Goal: Task Accomplishment & Management: Use online tool/utility

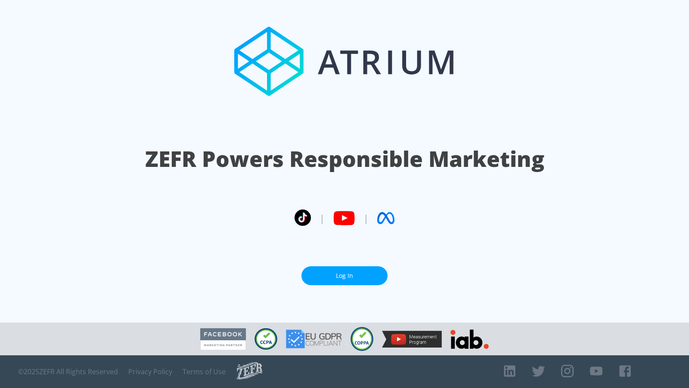
click at [329, 279] on link "Log In" at bounding box center [344, 276] width 86 height 19
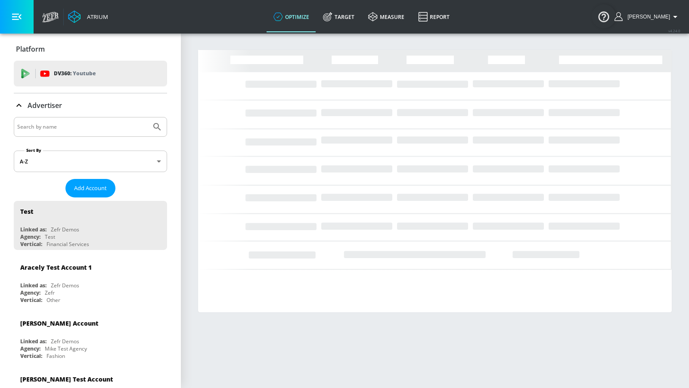
click at [99, 126] on input "Search by name" at bounding box center [82, 126] width 130 height 11
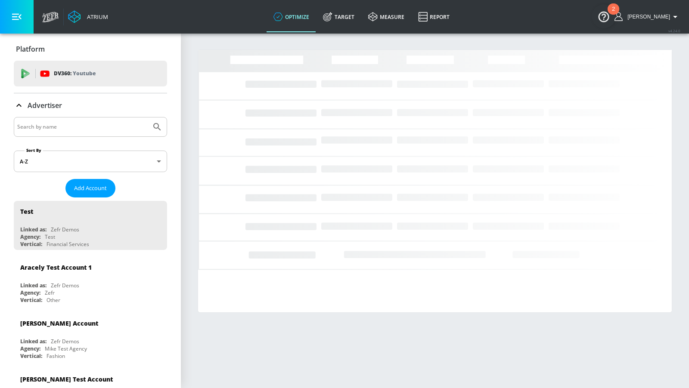
paste input "AstraZeneca"
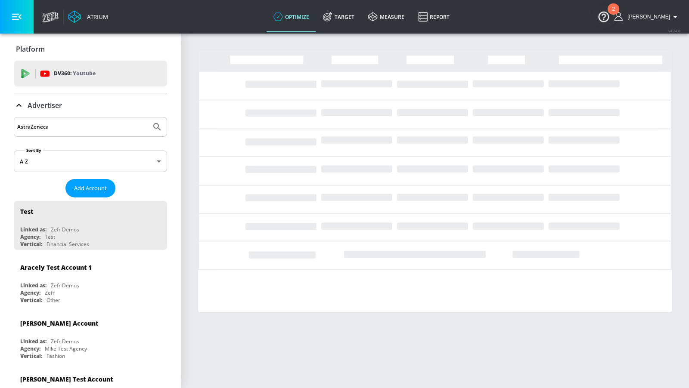
type input "AstraZeneca"
click at [148, 118] on button "Submit Search" at bounding box center [157, 127] width 19 height 19
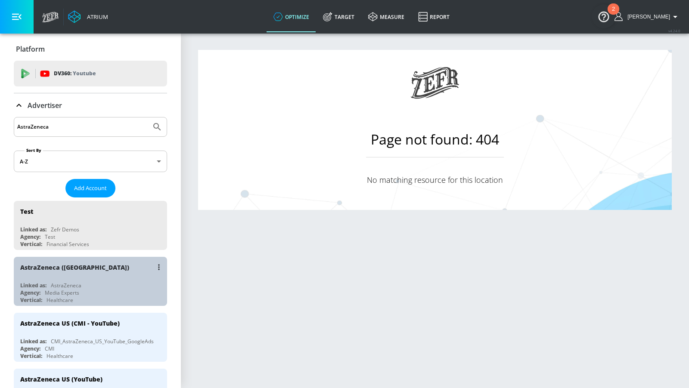
click at [109, 275] on div "AstraZeneca ([GEOGRAPHIC_DATA])" at bounding box center [92, 267] width 145 height 21
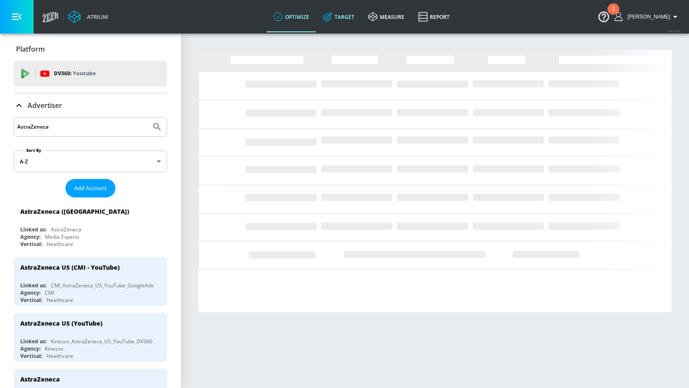
click at [332, 16] on icon at bounding box center [327, 16] width 9 height 9
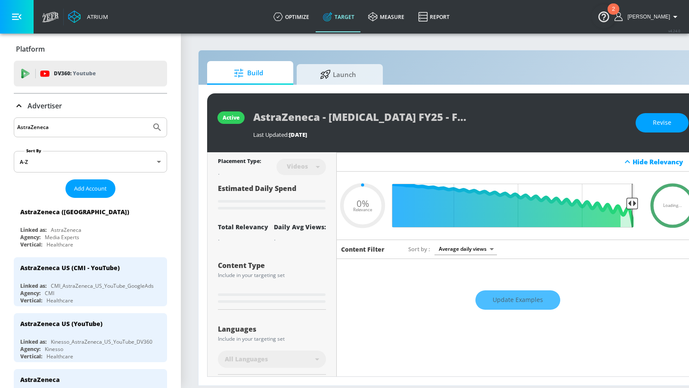
type input "0.05"
click at [326, 78] on span "Launch" at bounding box center [337, 73] width 65 height 21
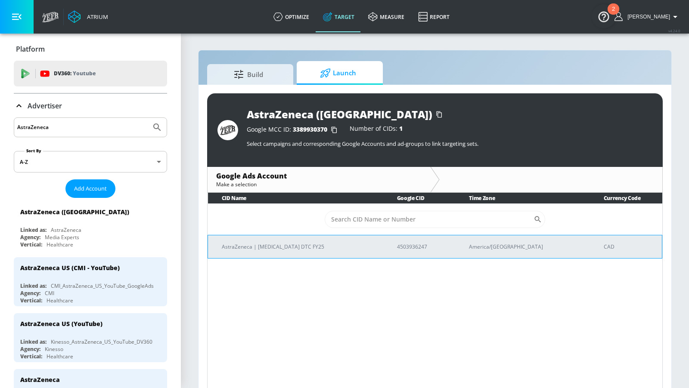
click at [410, 247] on p "4503936247" at bounding box center [423, 246] width 52 height 9
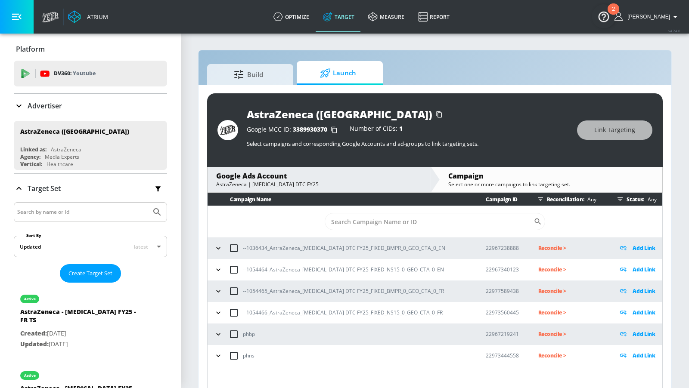
click at [212, 244] on div "--1036434_AstraZeneca_[MEDICAL_DATA] DTC FY25_FIXED_BMPR_0_GEO_CTA_0_EN" at bounding box center [342, 248] width 260 height 18
click at [219, 248] on icon "button" at bounding box center [218, 248] width 9 height 9
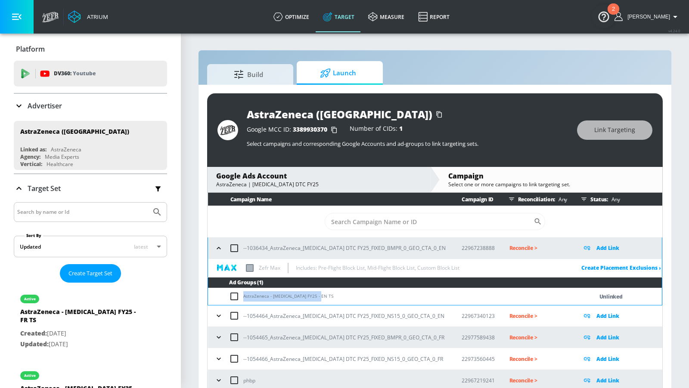
drag, startPoint x: 328, startPoint y: 296, endPoint x: 239, endPoint y: 295, distance: 88.7
click at [239, 295] on td "AstraZeneca - [MEDICAL_DATA] FY25 - EN TS" at bounding box center [392, 297] width 368 height 17
copy td "AstraZeneca - [MEDICAL_DATA] FY25 - EN TS"
click at [233, 295] on input "checkbox" at bounding box center [236, 297] width 14 height 10
checkbox input "true"
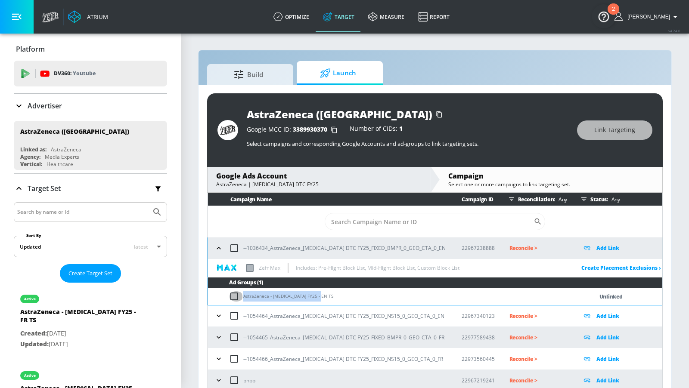
checkbox input "true"
click at [219, 320] on button "button" at bounding box center [218, 316] width 13 height 13
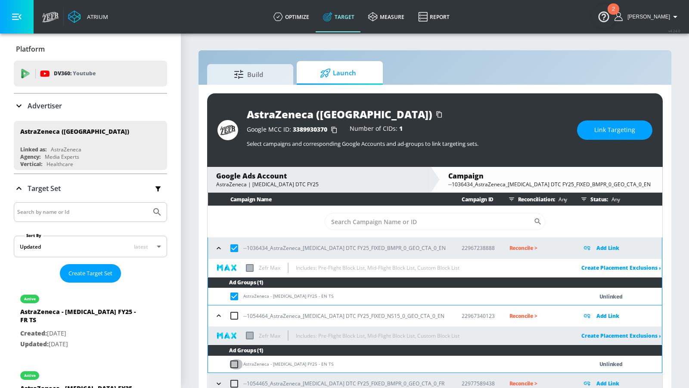
click at [231, 365] on input "checkbox" at bounding box center [236, 365] width 14 height 10
checkbox input "true"
click at [623, 121] on button "Link Targeting" at bounding box center [614, 130] width 75 height 19
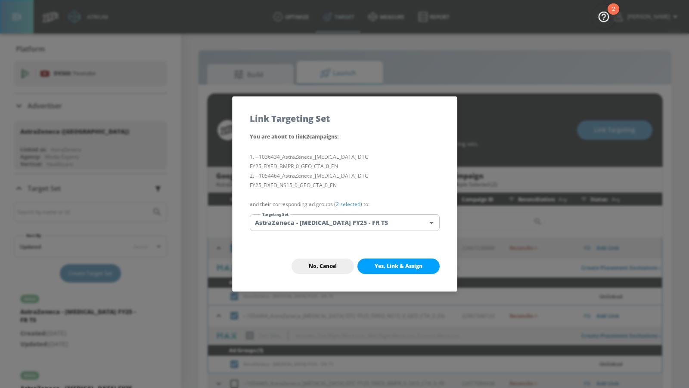
click at [345, 213] on body "Atrium optimize Target measure Report optimize Target measure Report v 4.24.0 […" at bounding box center [344, 200] width 689 height 401
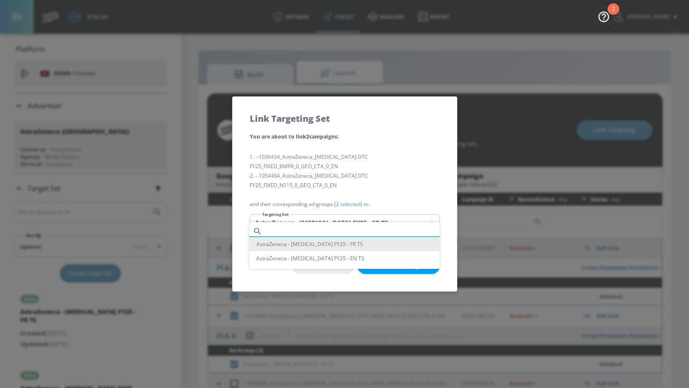
click at [332, 232] on input "text" at bounding box center [353, 232] width 174 height 12
paste input "AstraZeneca - [MEDICAL_DATA] FY25 - EN TS"
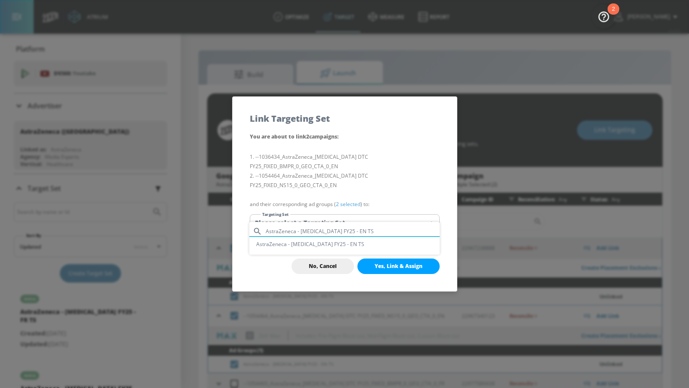
type input "AstraZeneca - [MEDICAL_DATA] FY25 - EN TS"
click at [342, 247] on li "AstraZeneca - [MEDICAL_DATA] FY25 - EN TS" at bounding box center [344, 244] width 190 height 14
type input "b1ec6c6f-7809-4058-924f-072b1c28f44c"
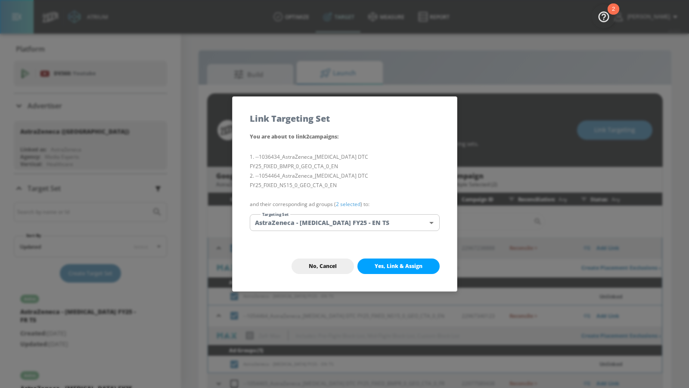
click at [386, 259] on button "Yes, Link & Assign" at bounding box center [398, 267] width 82 height 16
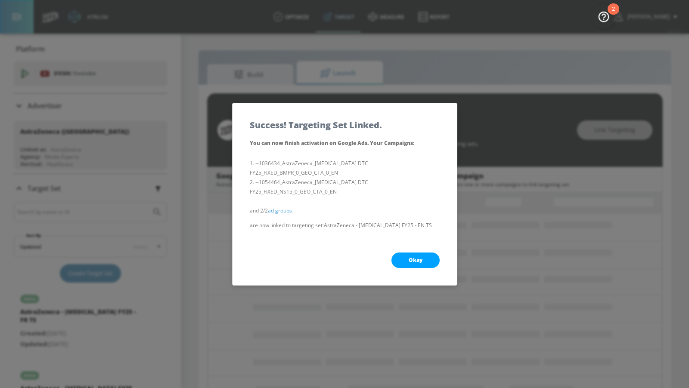
click at [410, 257] on span "Okay" at bounding box center [416, 260] width 14 height 7
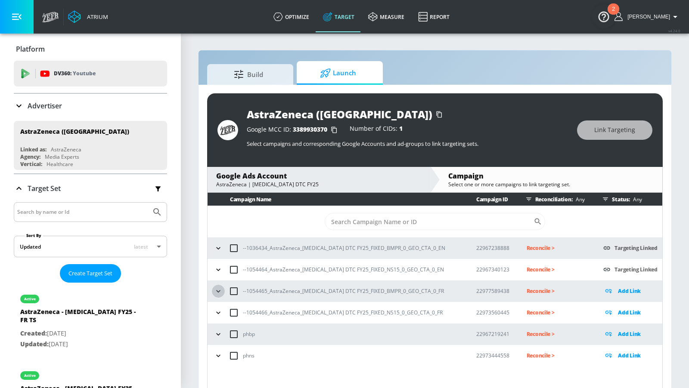
click at [218, 292] on icon "button" at bounding box center [218, 291] width 9 height 9
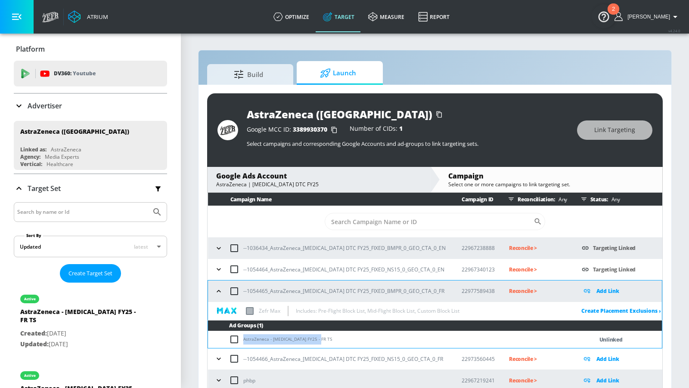
drag, startPoint x: 329, startPoint y: 342, endPoint x: 241, endPoint y: 340, distance: 88.3
click at [241, 340] on td "AstraZeneca - [MEDICAL_DATA] FY25 - FR TS" at bounding box center [392, 340] width 368 height 17
copy td "AstraZeneca - [MEDICAL_DATA] FY25 - FR TS"
click at [236, 338] on input "checkbox" at bounding box center [236, 340] width 14 height 10
checkbox input "true"
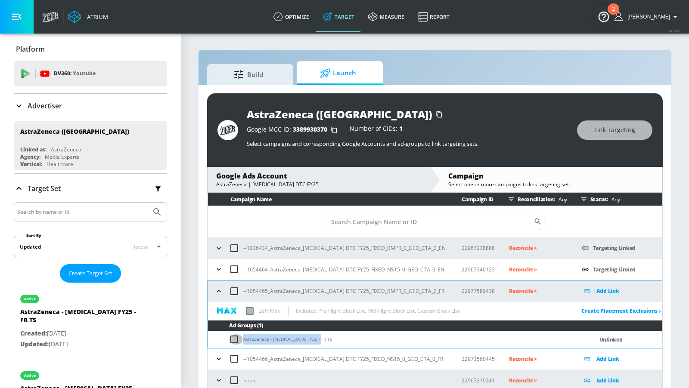
checkbox input "true"
click at [218, 365] on div "--1054466_AstraZeneca_[MEDICAL_DATA] DTC FY25_FIXED_NS15_0_GEO_CTA_0_FR" at bounding box center [330, 359] width 236 height 18
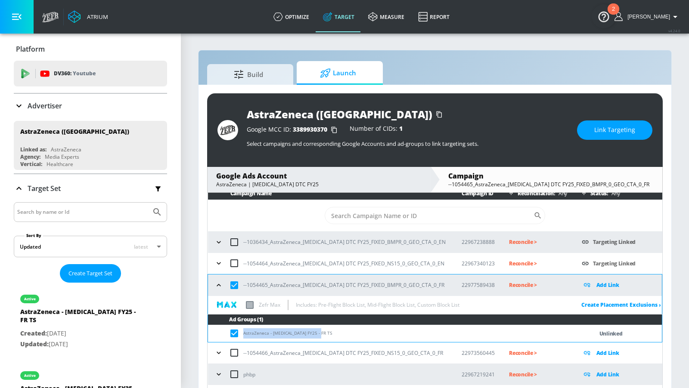
click at [218, 354] on icon "button" at bounding box center [218, 353] width 9 height 9
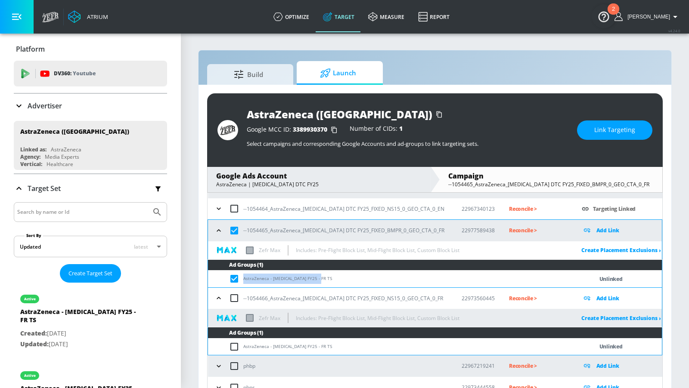
scroll to position [67, 0]
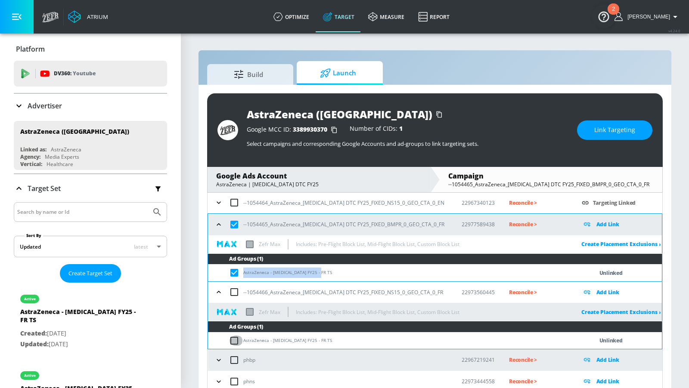
click at [232, 340] on input "checkbox" at bounding box center [236, 341] width 14 height 10
checkbox input "true"
click at [596, 134] on span "Link Targeting" at bounding box center [614, 130] width 41 height 11
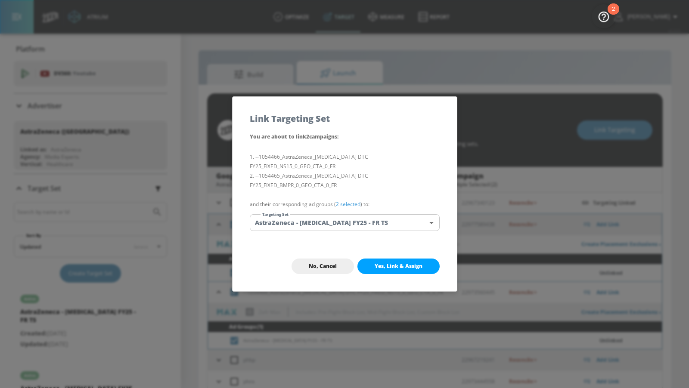
click at [366, 211] on body "Atrium optimize Target measure Report optimize Target measure Report v 4.24.0 […" at bounding box center [344, 200] width 689 height 401
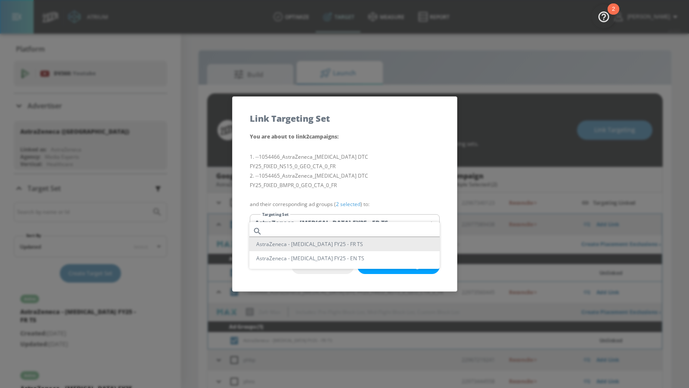
click at [345, 247] on li "AstraZeneca - [MEDICAL_DATA] FY25 - FR TS" at bounding box center [344, 244] width 190 height 14
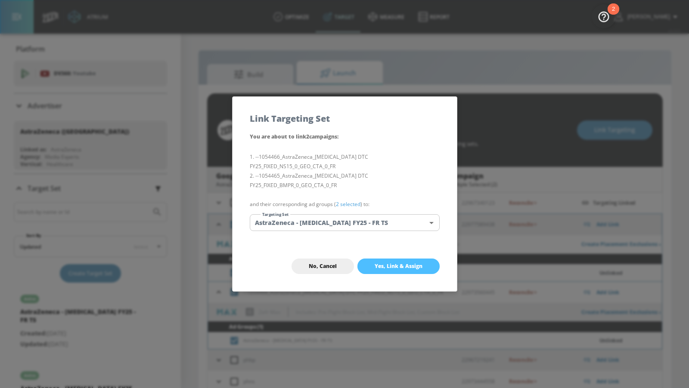
click at [391, 261] on button "Yes, Link & Assign" at bounding box center [398, 267] width 82 height 16
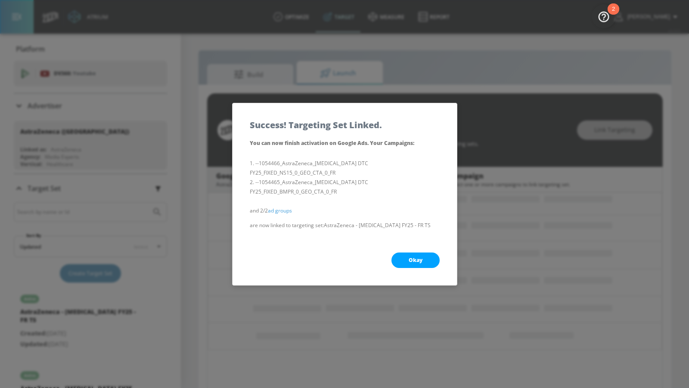
scroll to position [53, 0]
click at [401, 253] on button "Okay" at bounding box center [415, 261] width 48 height 16
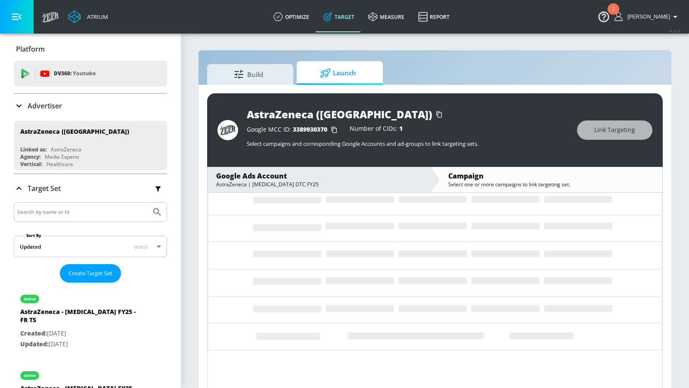
scroll to position [0, 0]
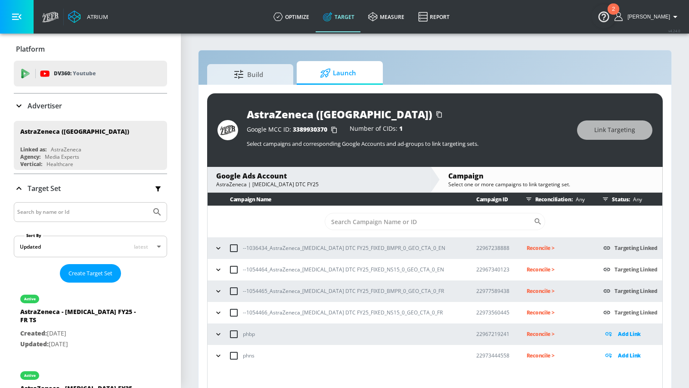
click at [527, 249] on p "Reconcile >" at bounding box center [558, 248] width 63 height 10
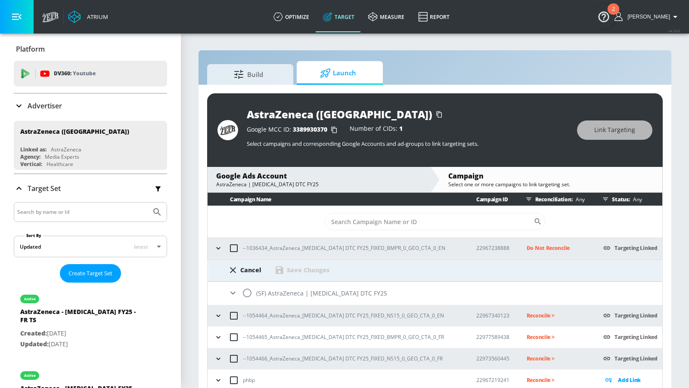
click at [250, 292] on input "radio" at bounding box center [247, 293] width 18 height 18
radio input "true"
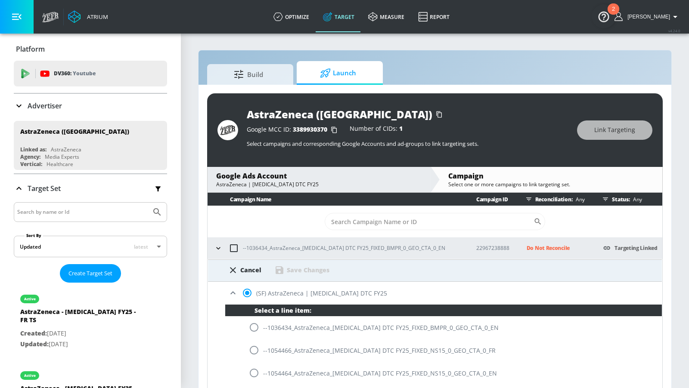
scroll to position [20, 0]
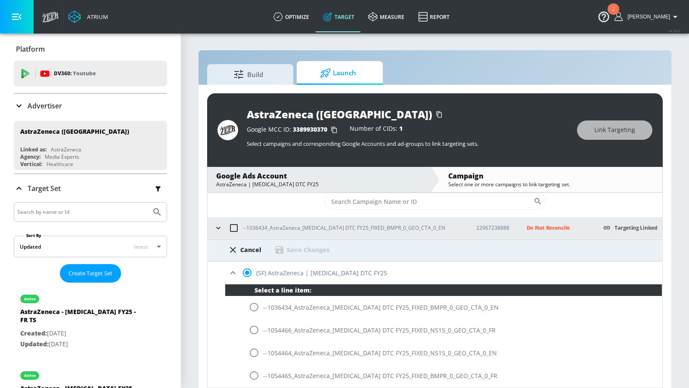
click at [258, 309] on input "radio" at bounding box center [254, 307] width 18 height 18
radio input "true"
click at [315, 239] on td "Cancel Save Changes (SF) AstraZeneca | Symbicort DTC FY25 Select a line item: -…" at bounding box center [435, 313] width 455 height 149
click at [309, 247] on div "Save Changes" at bounding box center [308, 250] width 43 height 8
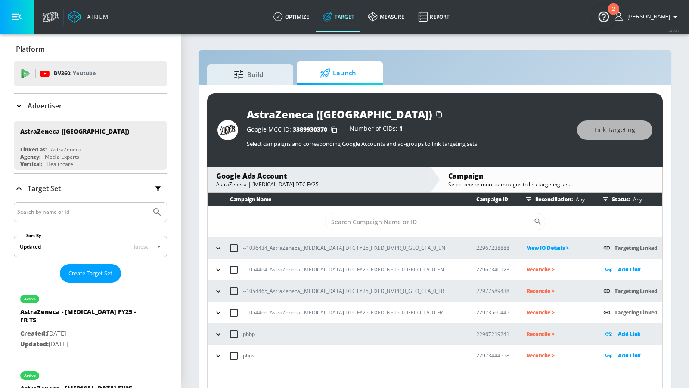
scroll to position [0, 0]
click at [527, 272] on p "Reconcile >" at bounding box center [558, 270] width 63 height 10
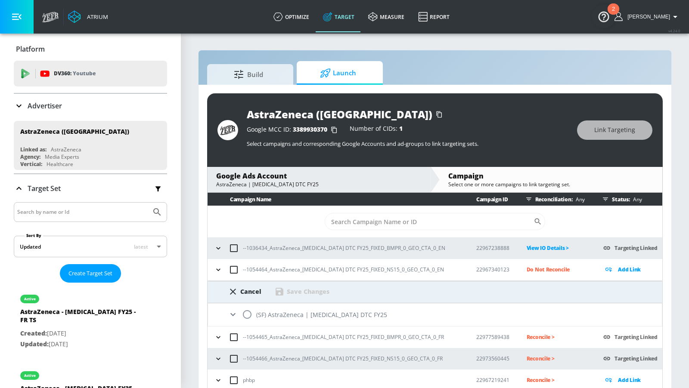
click at [248, 317] on input "radio" at bounding box center [247, 315] width 18 height 18
radio input "true"
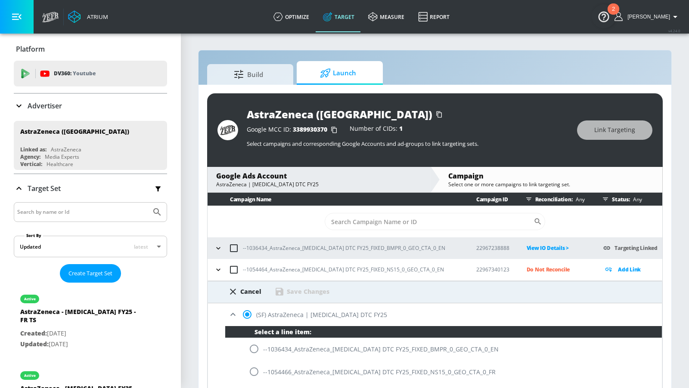
click at [254, 367] on input "radio" at bounding box center [254, 372] width 18 height 18
radio input "true"
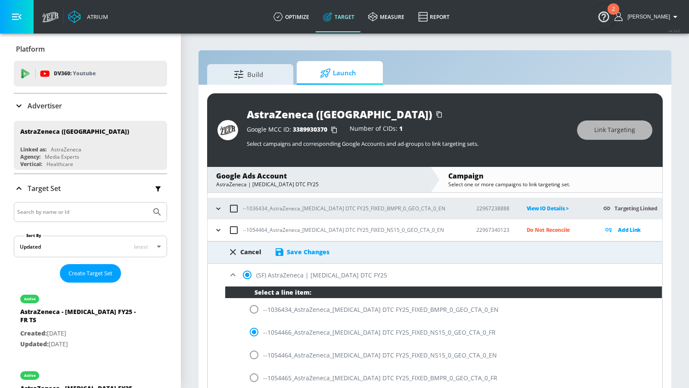
click at [254, 354] on input "radio" at bounding box center [254, 355] width 18 height 18
radio input "true"
radio input "false"
click at [304, 253] on div "Save Changes" at bounding box center [308, 252] width 43 height 8
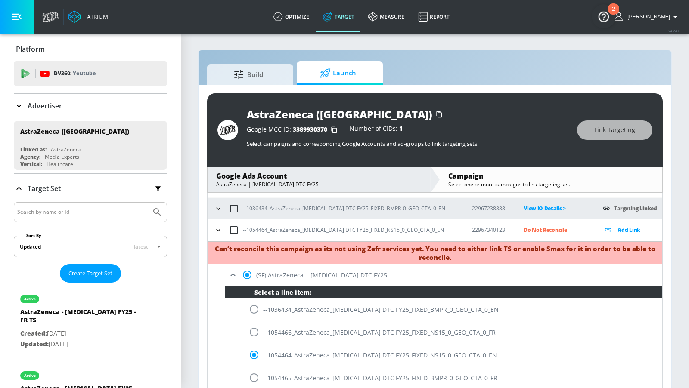
click at [236, 271] on icon at bounding box center [233, 275] width 10 height 10
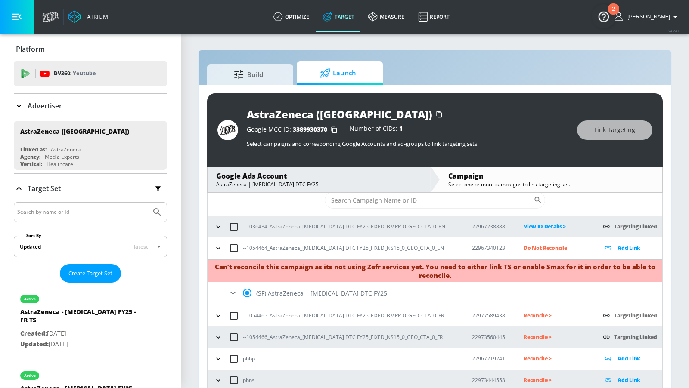
scroll to position [21, 0]
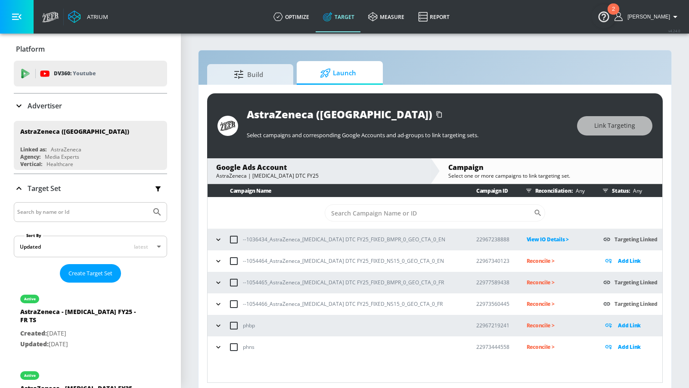
click at [536, 282] on p "Reconcile >" at bounding box center [558, 283] width 63 height 10
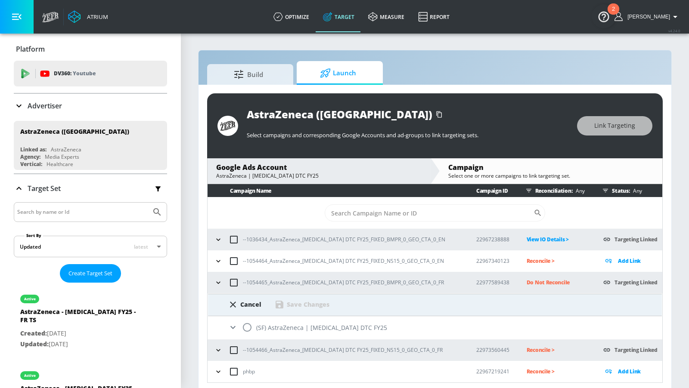
click at [244, 332] on input "radio" at bounding box center [247, 328] width 18 height 18
radio input "true"
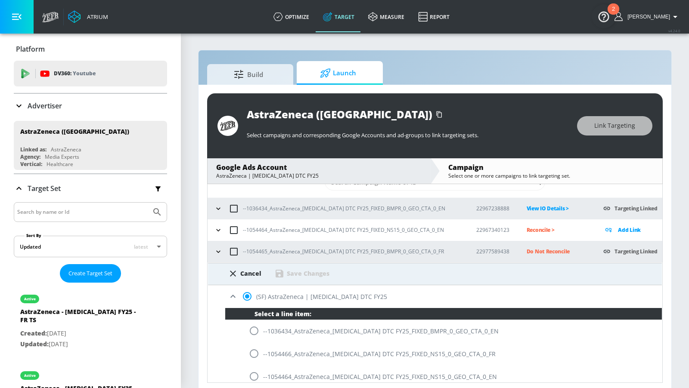
scroll to position [71, 0]
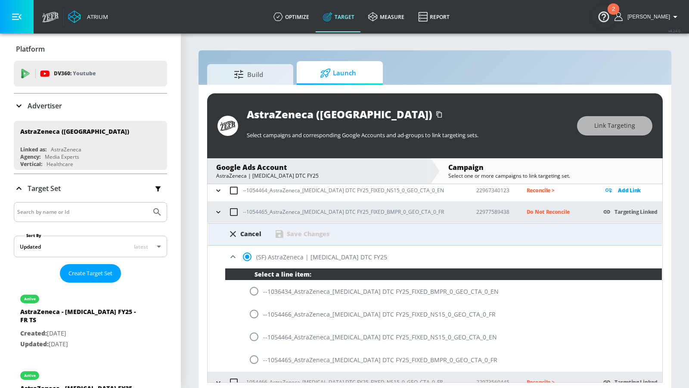
click at [255, 358] on input "radio" at bounding box center [254, 360] width 18 height 18
radio input "true"
click at [305, 236] on div "Save Changes" at bounding box center [308, 234] width 43 height 8
click at [439, 238] on div "Cancel Save Changes" at bounding box center [435, 232] width 454 height 16
click at [310, 233] on div "Save Changes" at bounding box center [308, 234] width 43 height 8
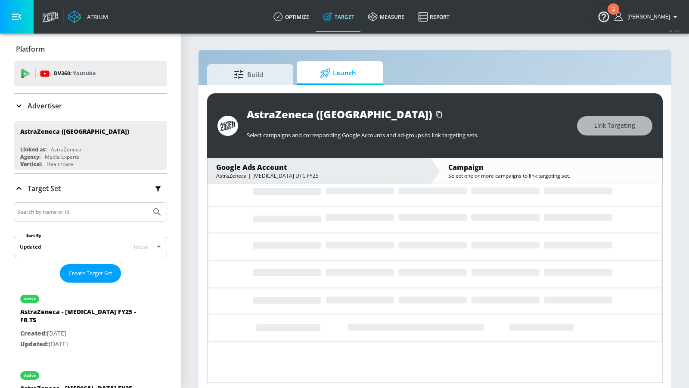
scroll to position [0, 0]
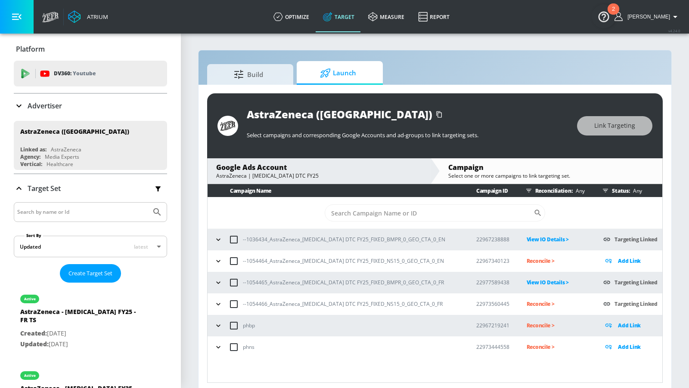
click at [529, 263] on p "Reconcile >" at bounding box center [558, 261] width 63 height 10
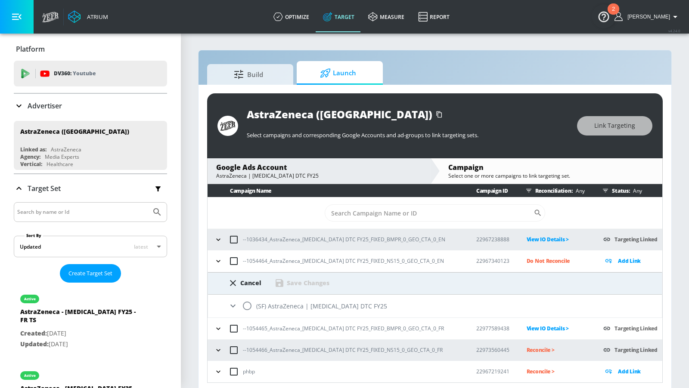
click at [248, 307] on input "radio" at bounding box center [247, 306] width 18 height 18
radio input "true"
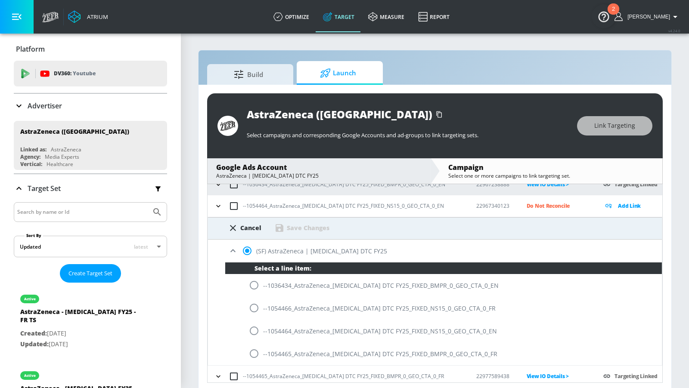
scroll to position [39, 0]
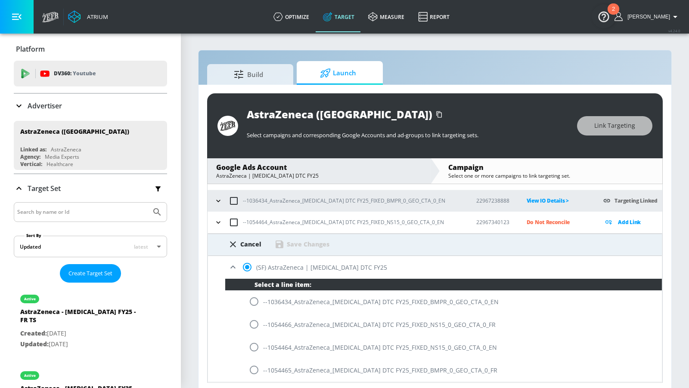
click at [256, 348] on input "radio" at bounding box center [254, 347] width 18 height 18
radio input "true"
click at [313, 245] on div "Save Changes" at bounding box center [308, 244] width 43 height 8
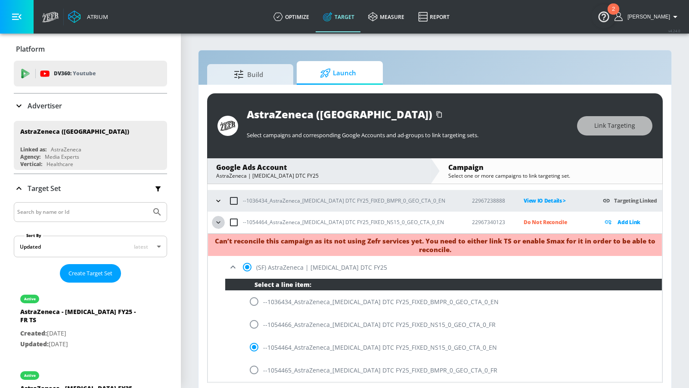
click at [223, 222] on button "button" at bounding box center [218, 222] width 13 height 13
click at [219, 225] on icon "button" at bounding box center [218, 222] width 9 height 9
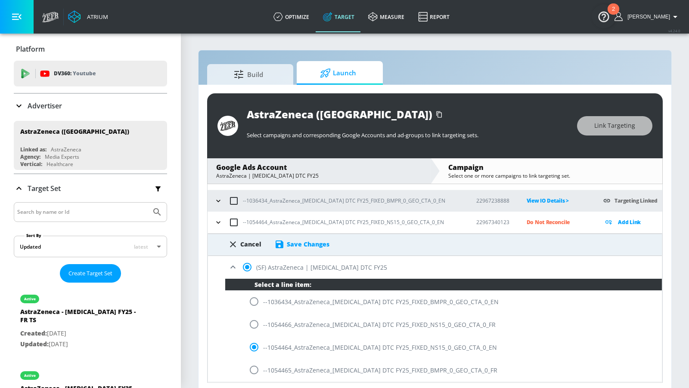
click at [254, 247] on div "Cancel" at bounding box center [250, 244] width 21 height 8
radio input "false"
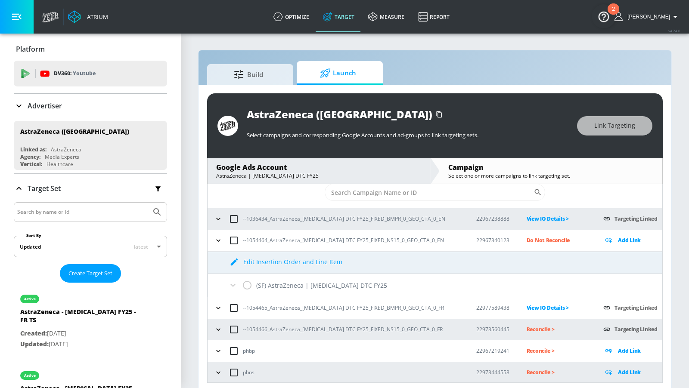
scroll to position [3, 0]
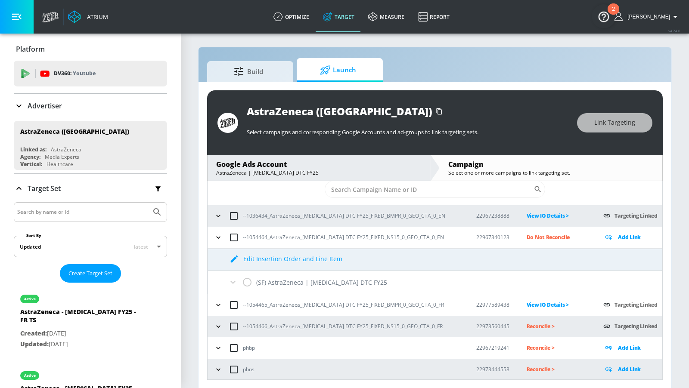
click at [219, 233] on icon "button" at bounding box center [218, 237] width 9 height 9
click at [219, 235] on icon "button" at bounding box center [218, 237] width 9 height 9
click at [214, 324] on icon "button" at bounding box center [218, 327] width 9 height 9
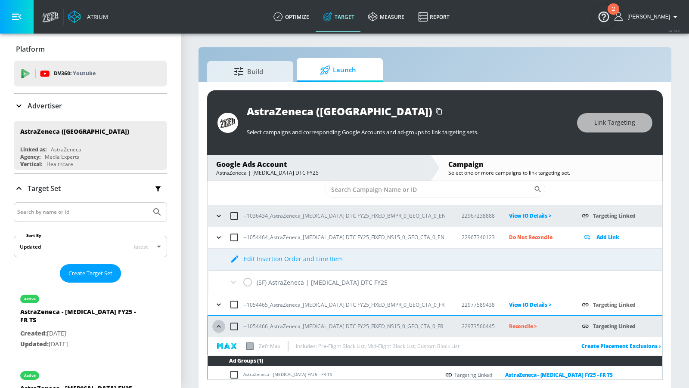
click at [214, 323] on icon "button" at bounding box center [218, 327] width 9 height 9
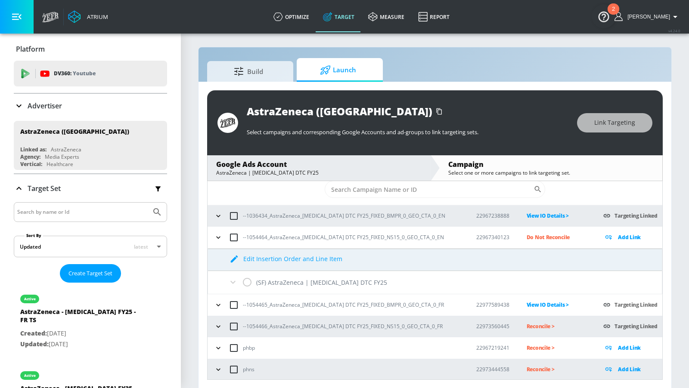
click at [530, 327] on p "Reconcile >" at bounding box center [558, 327] width 63 height 10
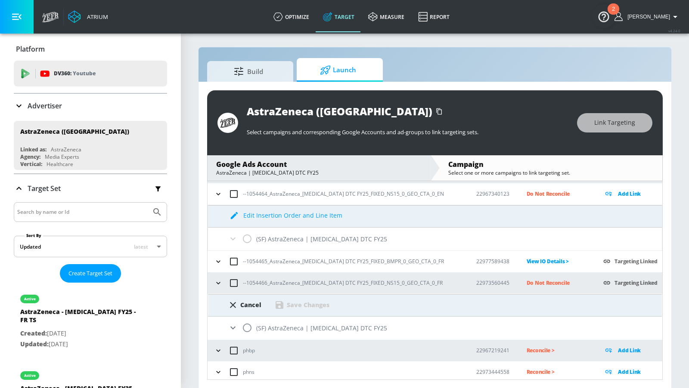
scroll to position [67, 0]
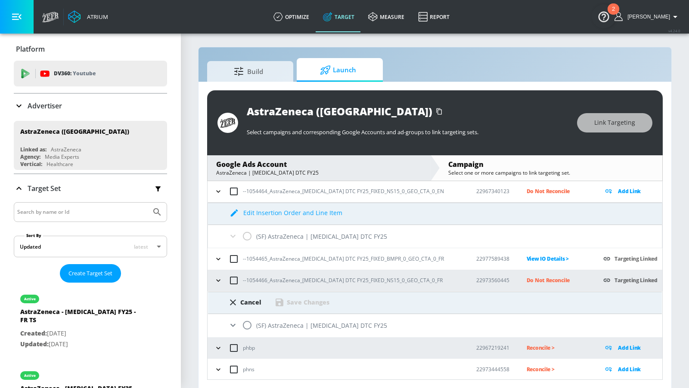
click at [250, 325] on input "radio" at bounding box center [247, 325] width 18 height 18
radio input "true"
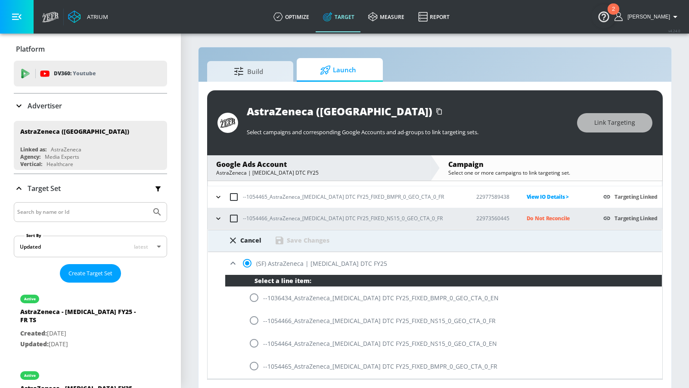
scroll to position [146, 0]
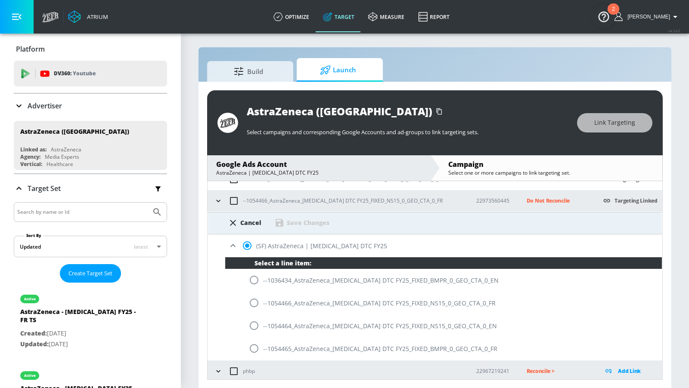
click at [258, 304] on input "radio" at bounding box center [254, 303] width 18 height 18
radio input "true"
click at [300, 219] on div "Save Changes" at bounding box center [308, 223] width 43 height 8
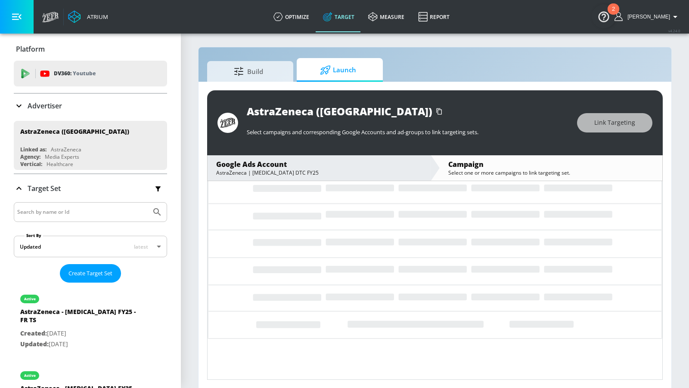
scroll to position [0, 0]
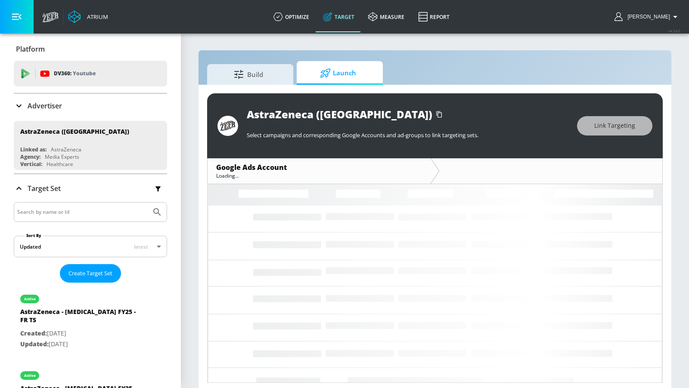
scroll to position [3, 0]
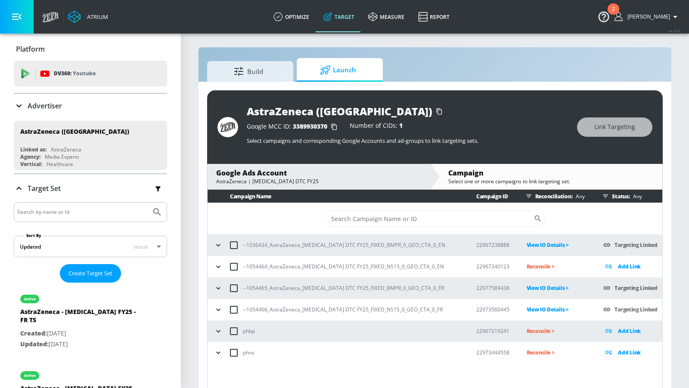
click at [217, 267] on icon "button" at bounding box center [218, 267] width 9 height 9
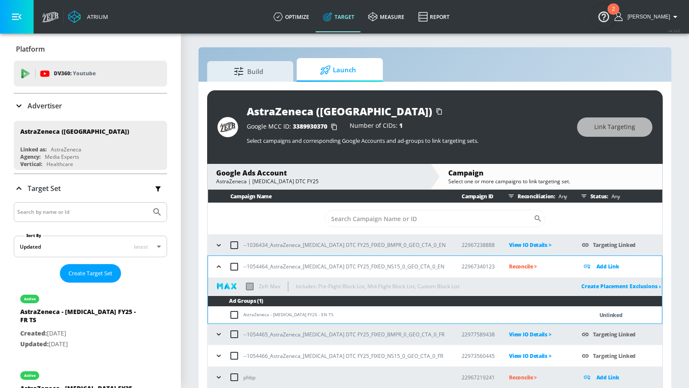
click at [240, 314] on input "checkbox" at bounding box center [236, 315] width 14 height 10
checkbox input "true"
click at [602, 134] on button "Link Targeting" at bounding box center [614, 127] width 75 height 19
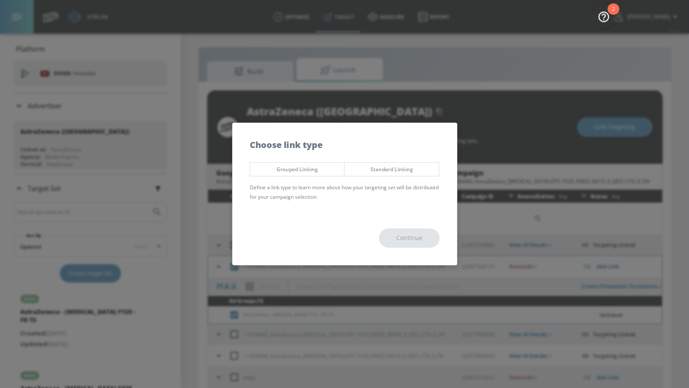
click at [397, 173] on span "Standard Linking" at bounding box center [391, 169] width 81 height 9
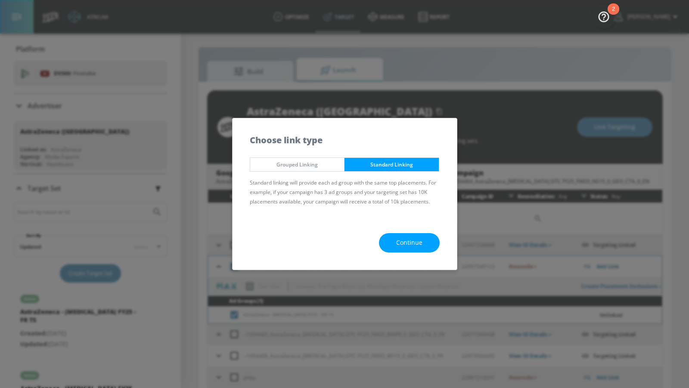
click at [403, 242] on span "Continue" at bounding box center [409, 243] width 26 height 11
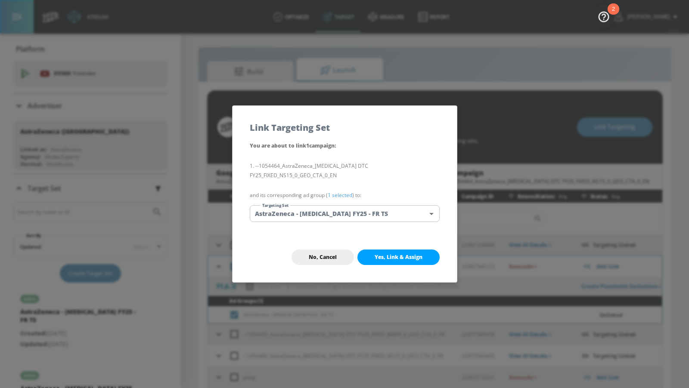
click at [372, 210] on body "Atrium optimize Target measure Report optimize Target measure Report v 4.24.0 […" at bounding box center [344, 197] width 689 height 401
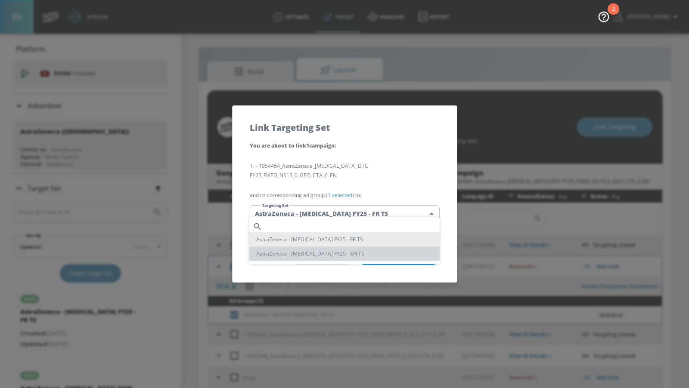
click at [358, 253] on li "AstraZeneca - [MEDICAL_DATA] FY25 - EN TS" at bounding box center [344, 254] width 190 height 14
type input "b1ec6c6f-7809-4058-924f-072b1c28f44c"
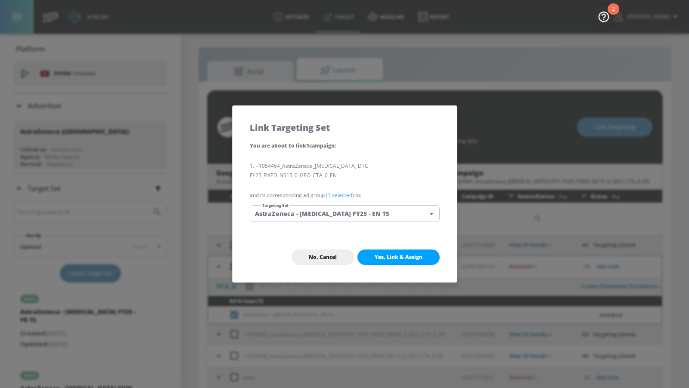
click at [380, 255] on span "Yes, Link & Assign" at bounding box center [399, 257] width 48 height 7
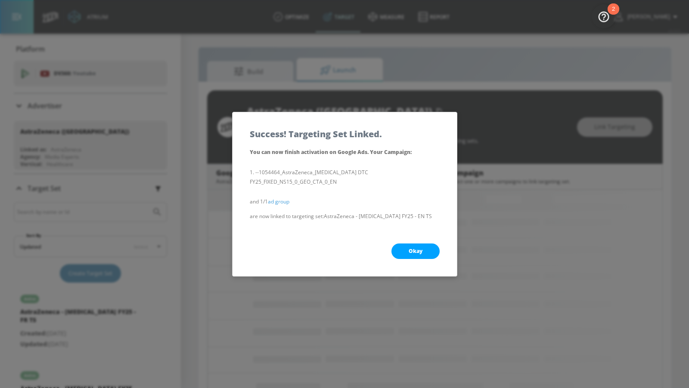
click at [407, 246] on button "Okay" at bounding box center [415, 252] width 48 height 16
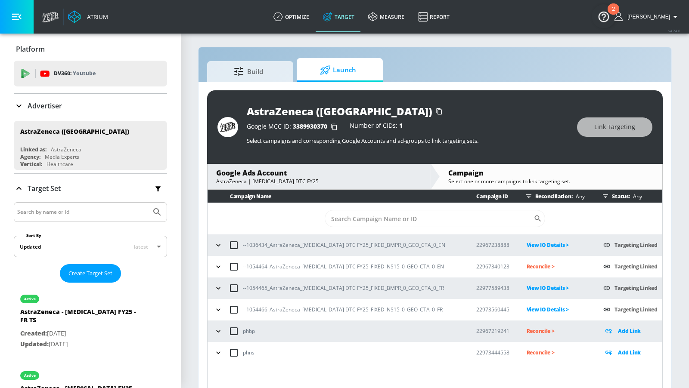
click at [536, 264] on p "Reconcile >" at bounding box center [558, 267] width 63 height 10
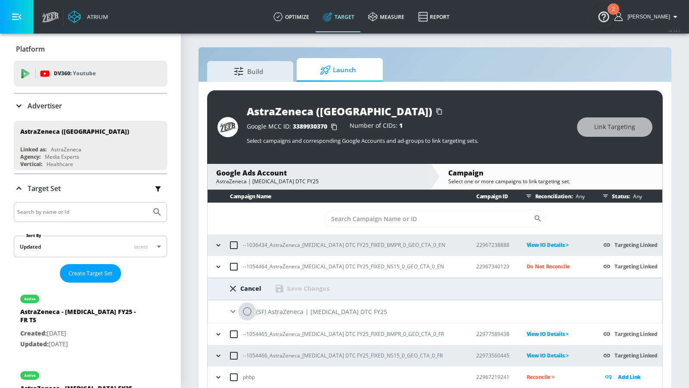
click at [248, 310] on input "radio" at bounding box center [247, 312] width 18 height 18
radio input "true"
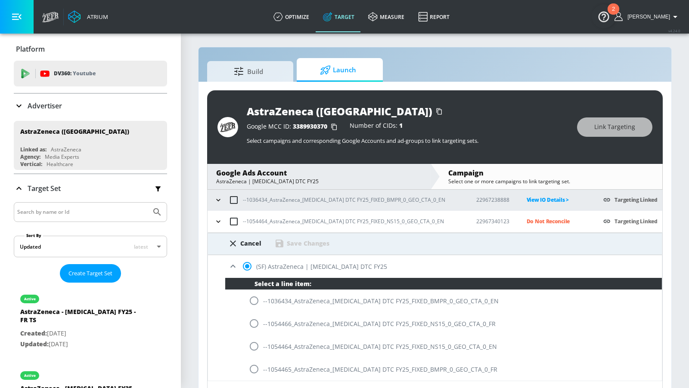
scroll to position [57, 0]
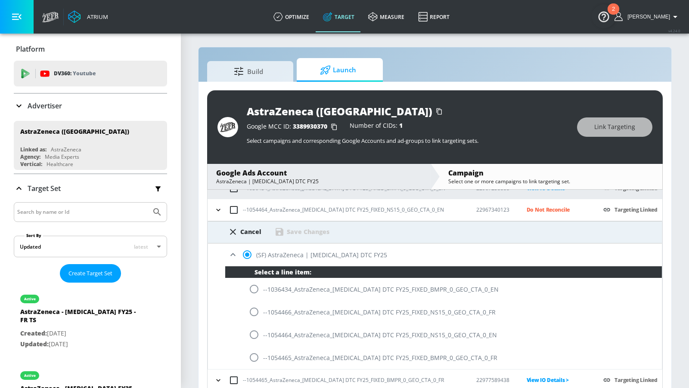
click at [254, 334] on input "radio" at bounding box center [254, 335] width 18 height 18
radio input "true"
click at [315, 235] on div "Save Changes" at bounding box center [301, 232] width 55 height 10
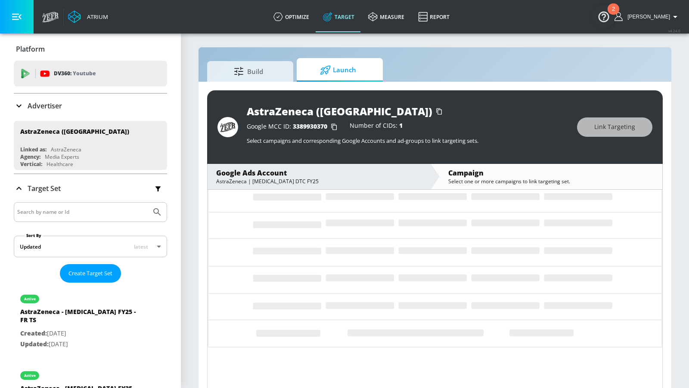
scroll to position [0, 0]
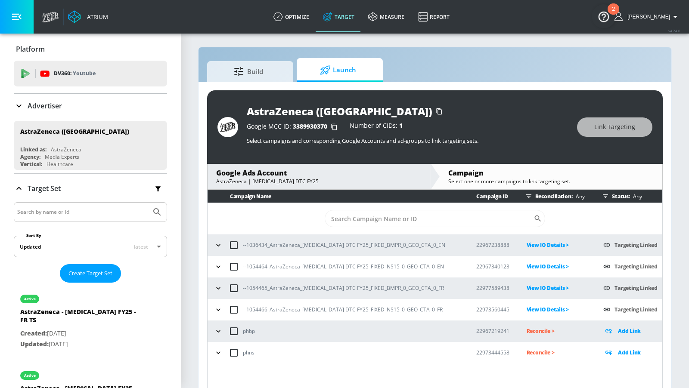
click at [223, 245] on button "button" at bounding box center [218, 245] width 13 height 13
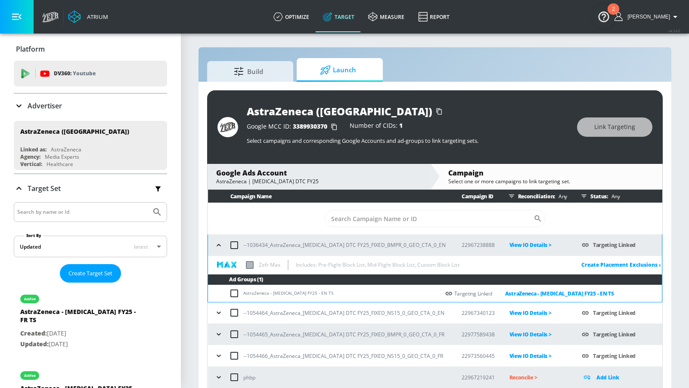
click at [220, 311] on icon "button" at bounding box center [218, 313] width 9 height 9
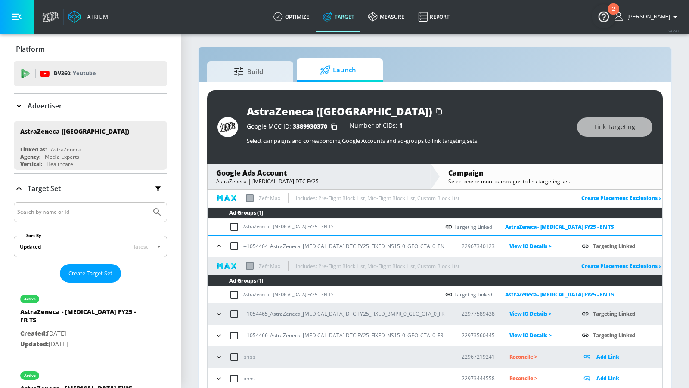
click at [218, 317] on icon "button" at bounding box center [218, 314] width 9 height 9
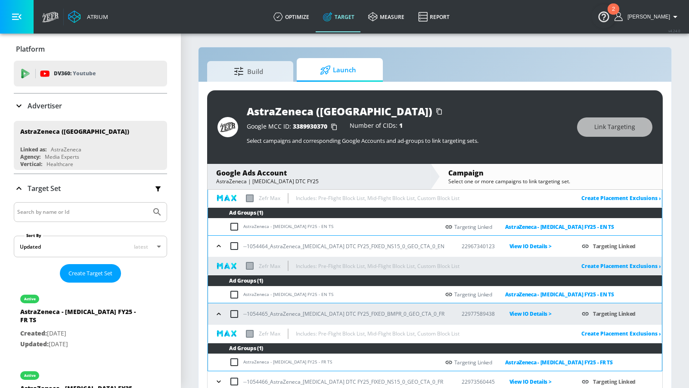
scroll to position [113, 0]
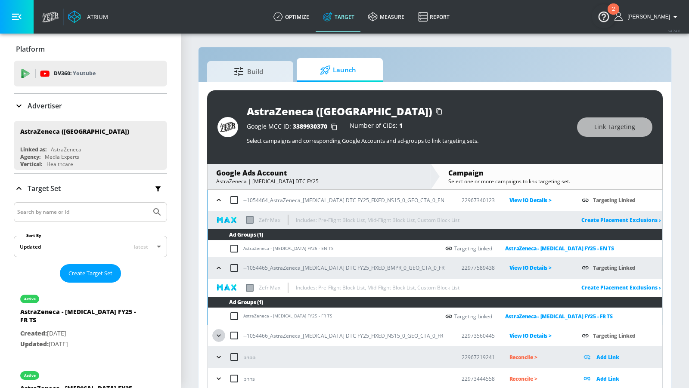
click at [220, 335] on icon "button" at bounding box center [218, 336] width 9 height 9
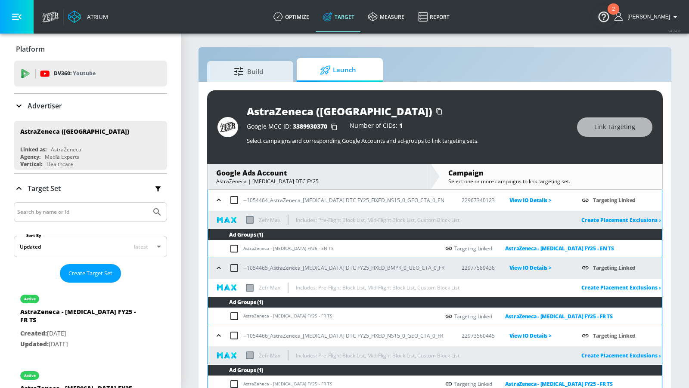
scroll to position [159, 0]
